Goal: Information Seeking & Learning: Learn about a topic

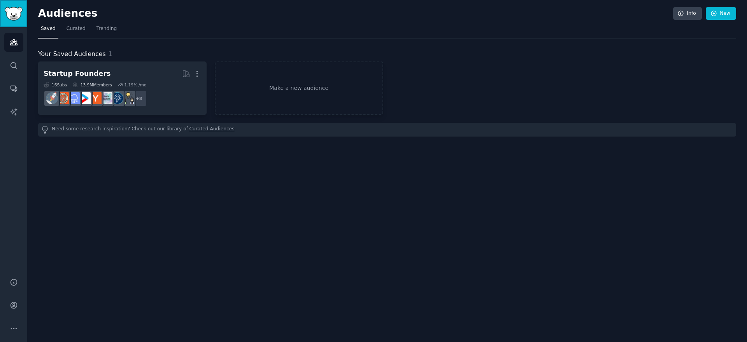
click at [19, 20] on img "Sidebar" at bounding box center [14, 14] width 18 height 14
click at [14, 49] on link "Audiences" at bounding box center [13, 42] width 19 height 19
click at [15, 65] on icon "Sidebar" at bounding box center [14, 65] width 8 height 8
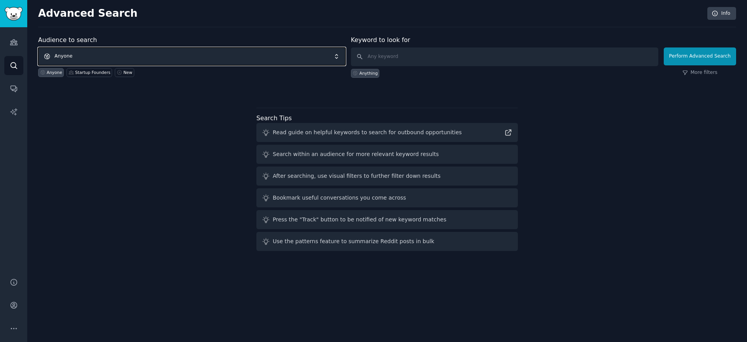
click at [175, 55] on span "Anyone" at bounding box center [191, 56] width 307 height 18
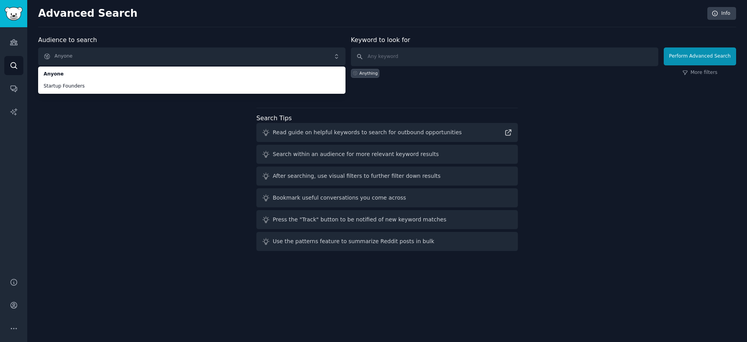
click at [139, 109] on div "Audience to search Anyone Anyone Startup Founders Anyone Startup Founders New K…" at bounding box center [387, 144] width 698 height 219
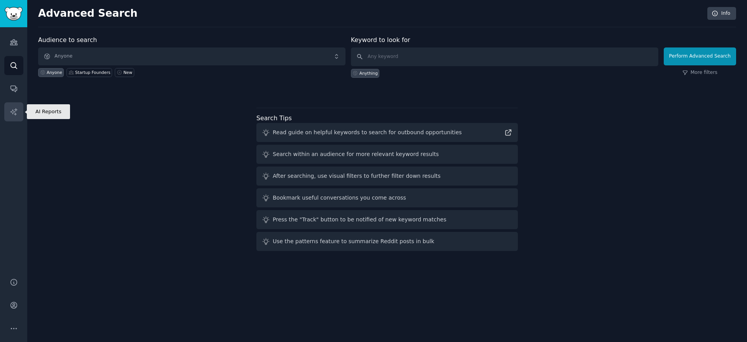
click at [15, 112] on icon "Sidebar" at bounding box center [14, 112] width 8 height 8
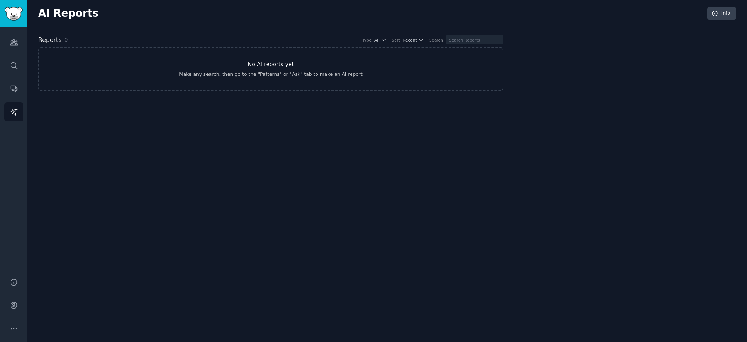
click at [259, 73] on div "Make any search, then go to the "Patterns" or "Ask" tab to make an AI report" at bounding box center [270, 74] width 183 height 7
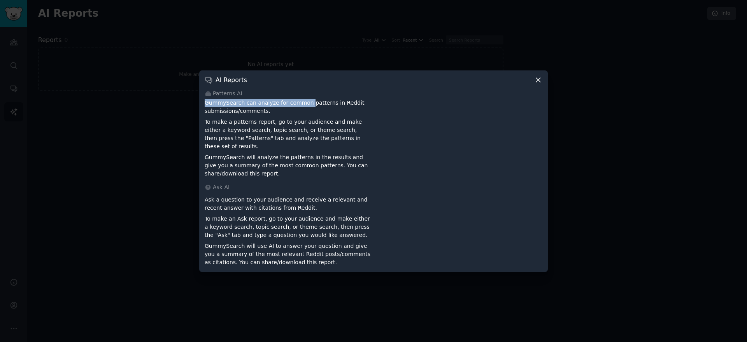
drag, startPoint x: 203, startPoint y: 108, endPoint x: 307, endPoint y: 111, distance: 103.5
click at [307, 111] on div "AI Reports Patterns AI GummySearch can analyze for common patterns in Reddit su…" at bounding box center [373, 170] width 348 height 201
click at [299, 115] on p "GummySearch can analyze for common patterns in Reddit submissions/comments." at bounding box center [288, 107] width 166 height 16
